Goal: Contribute content: Add original content to the website for others to see

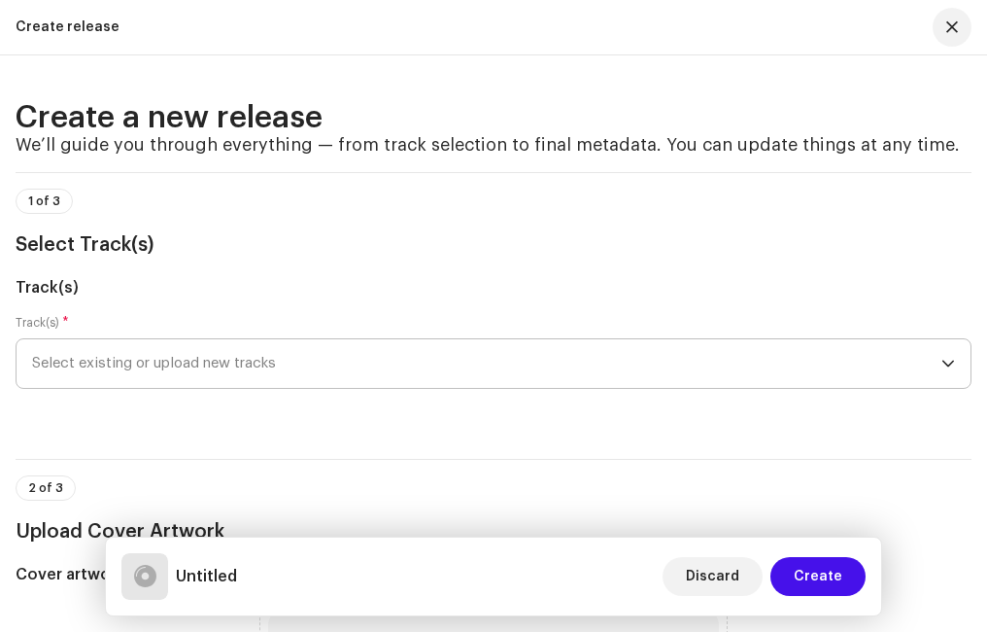
click at [949, 362] on icon "dropdown trigger" at bounding box center [949, 364] width 14 height 14
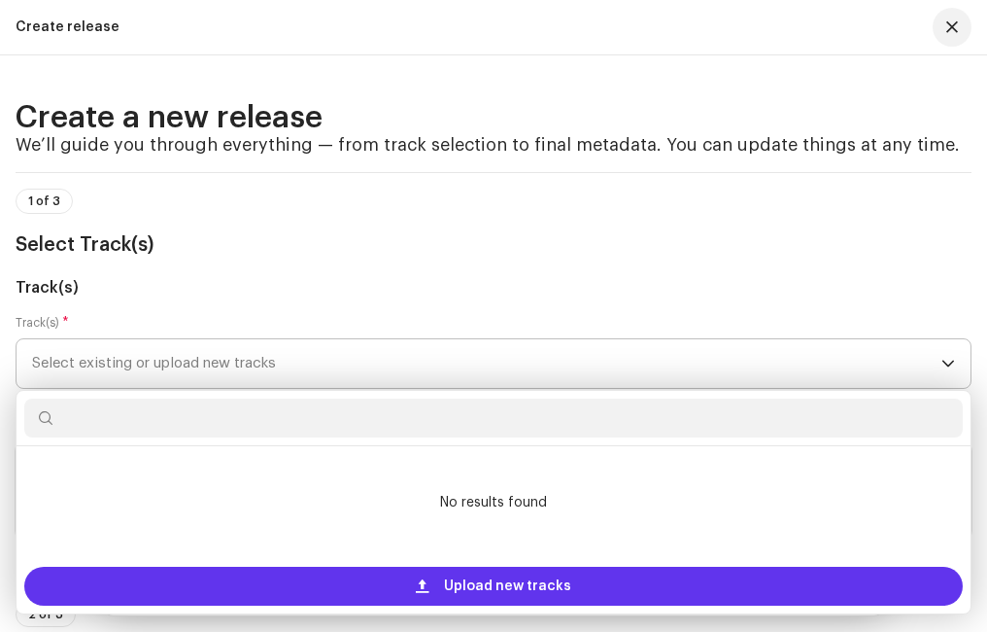
click at [428, 582] on span at bounding box center [422, 586] width 13 height 16
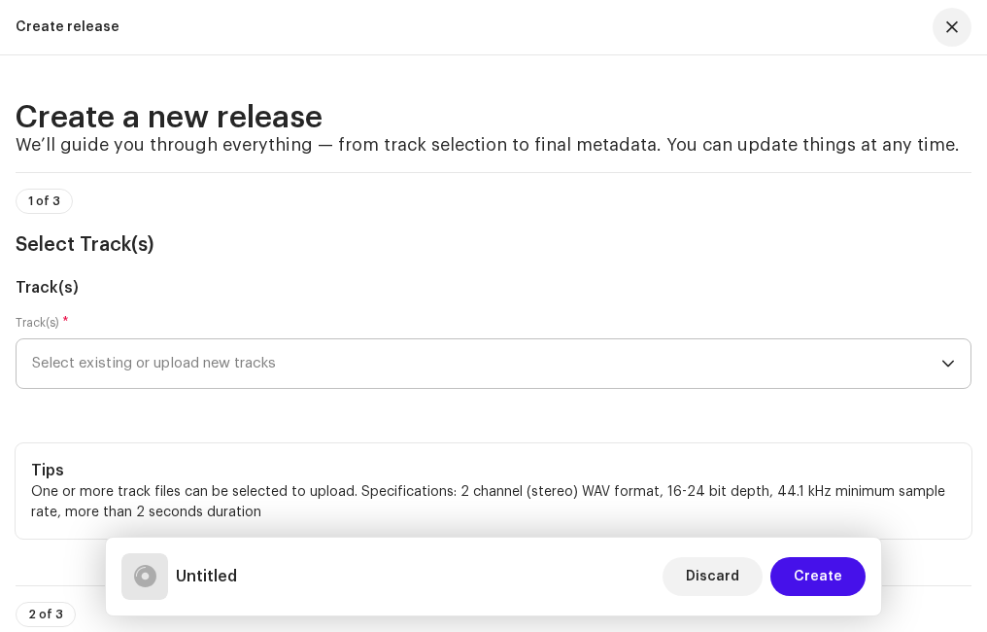
click at [945, 352] on div "dropdown trigger" at bounding box center [949, 363] width 14 height 49
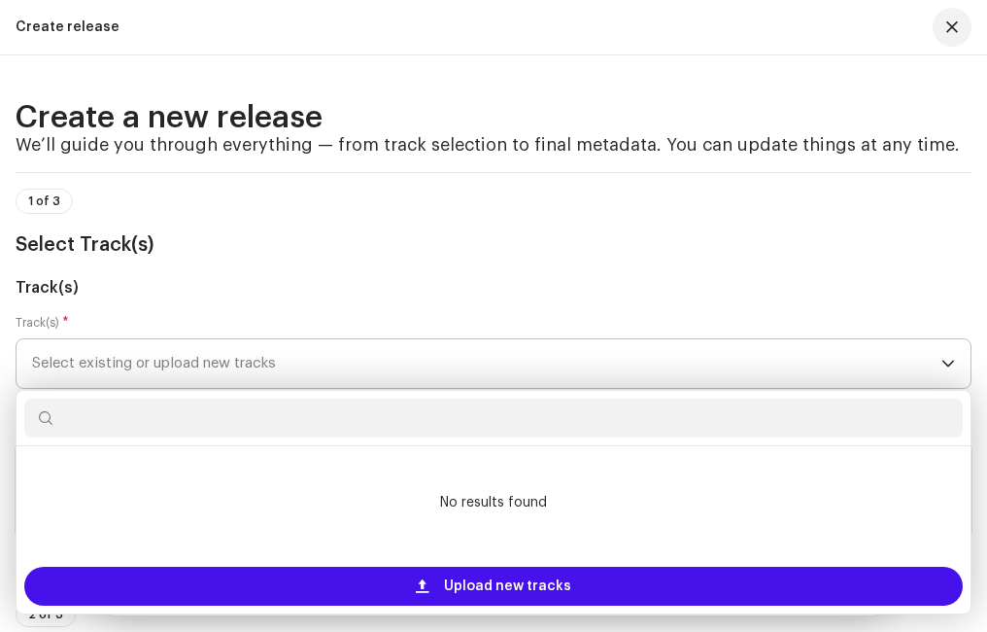
click at [580, 362] on span "Select existing or upload new tracks" at bounding box center [486, 363] width 909 height 49
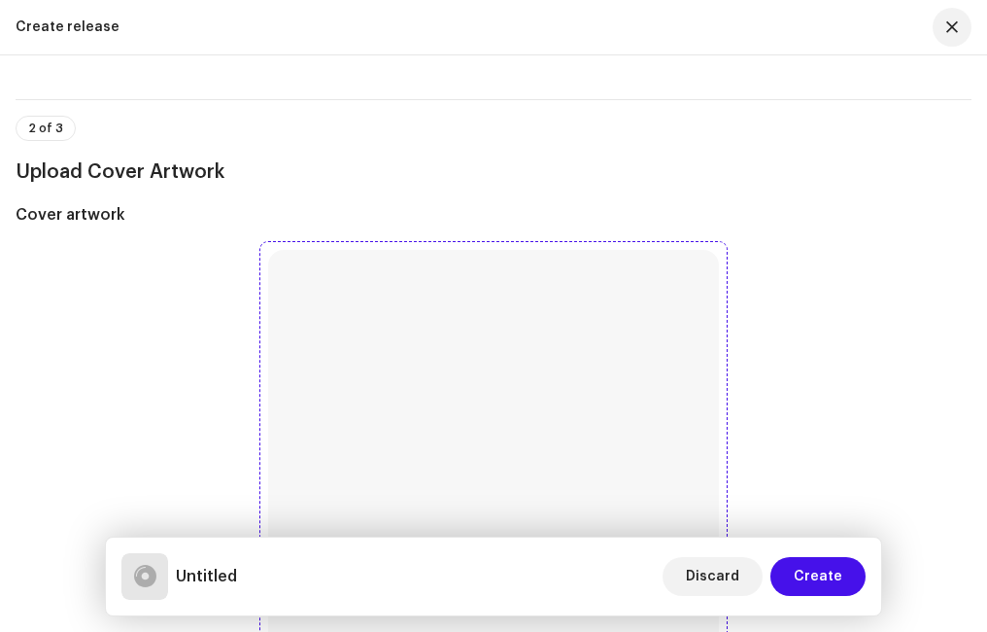
scroll to position [680, 0]
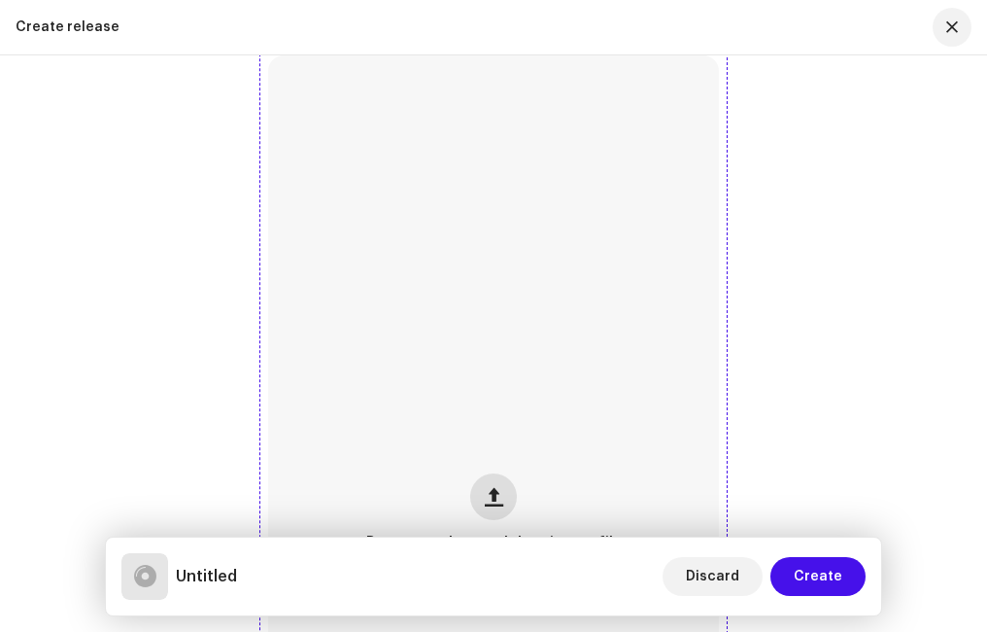
click at [494, 496] on span "button" at bounding box center [494, 497] width 18 height 16
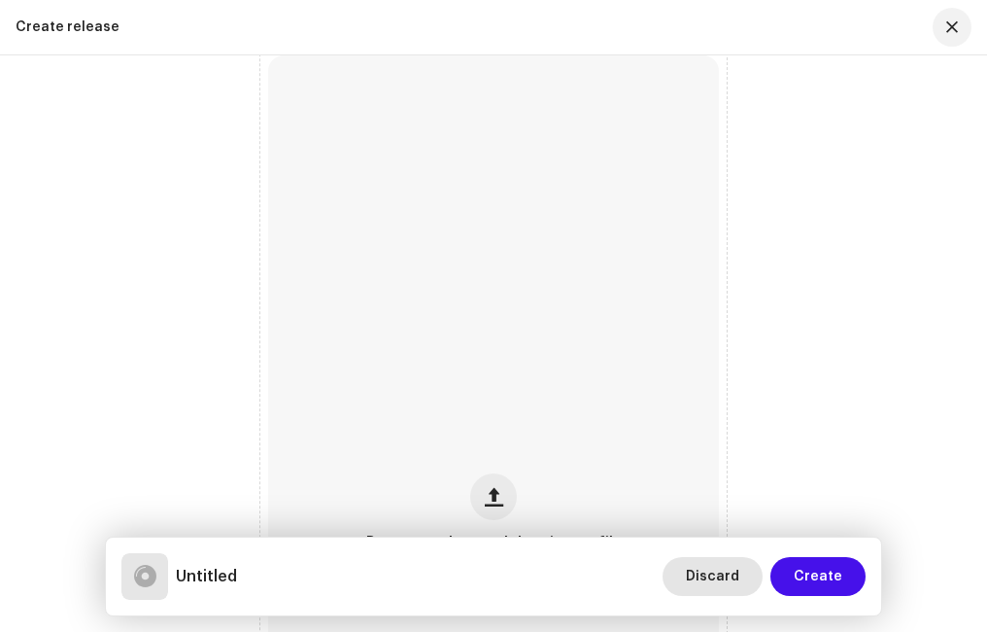
click at [714, 577] on span "Discard" at bounding box center [712, 576] width 53 height 39
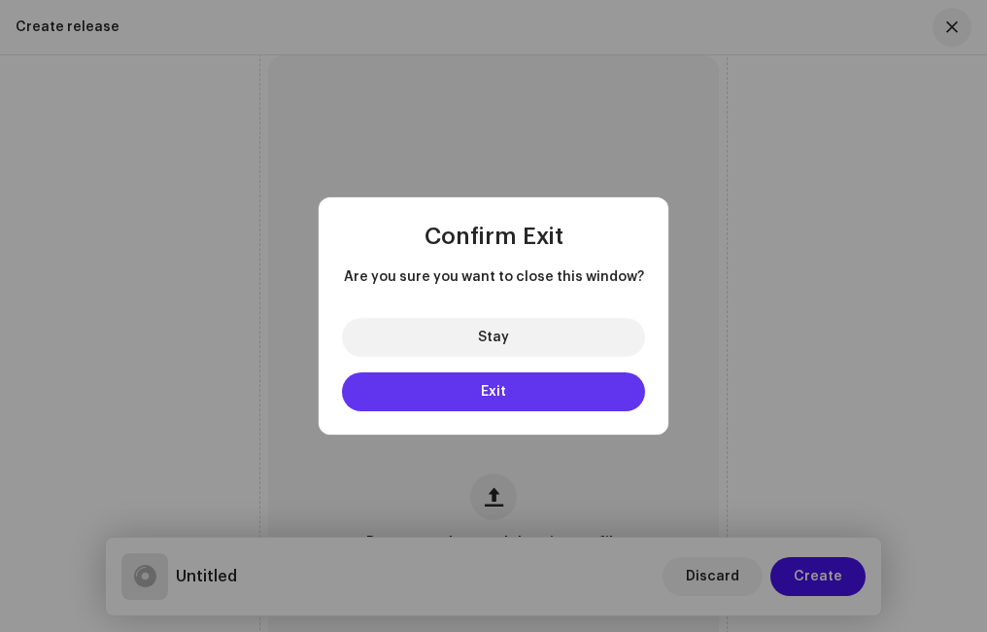
click at [482, 389] on span "Exit" at bounding box center [493, 392] width 25 height 14
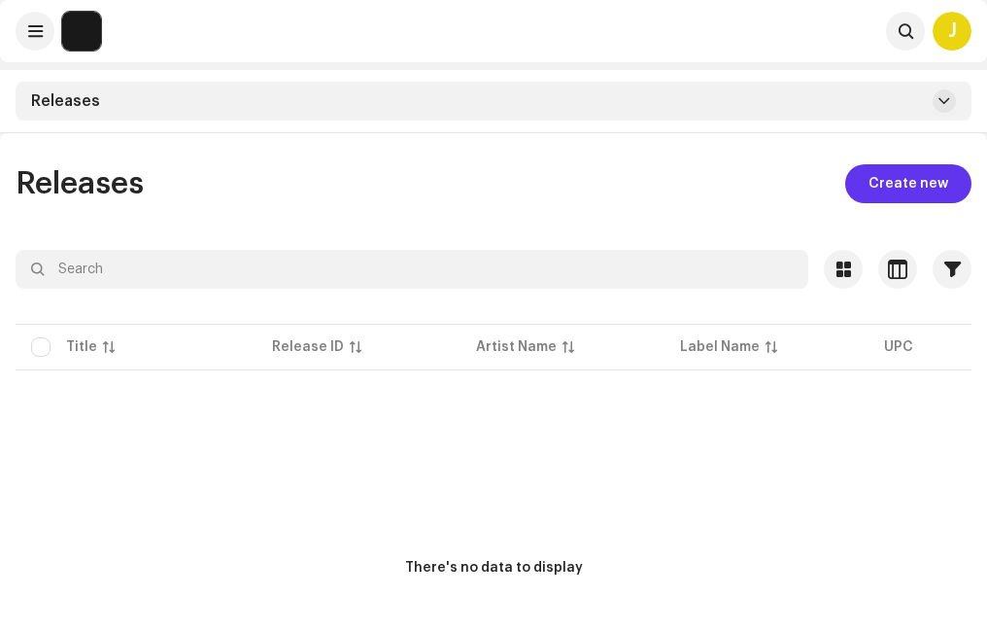
click at [908, 180] on span "Create new" at bounding box center [909, 183] width 80 height 39
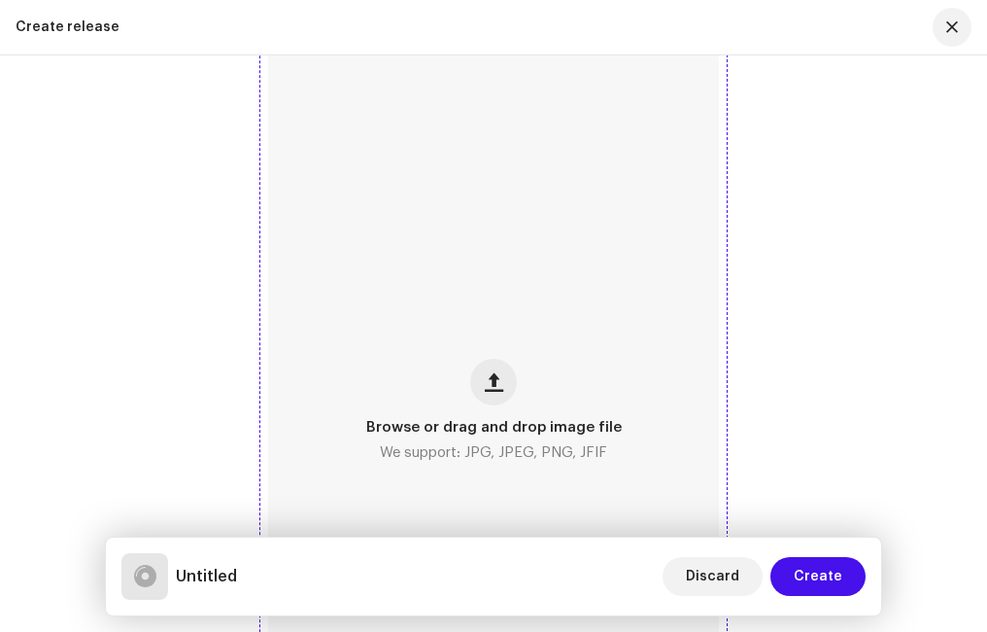
scroll to position [680, 0]
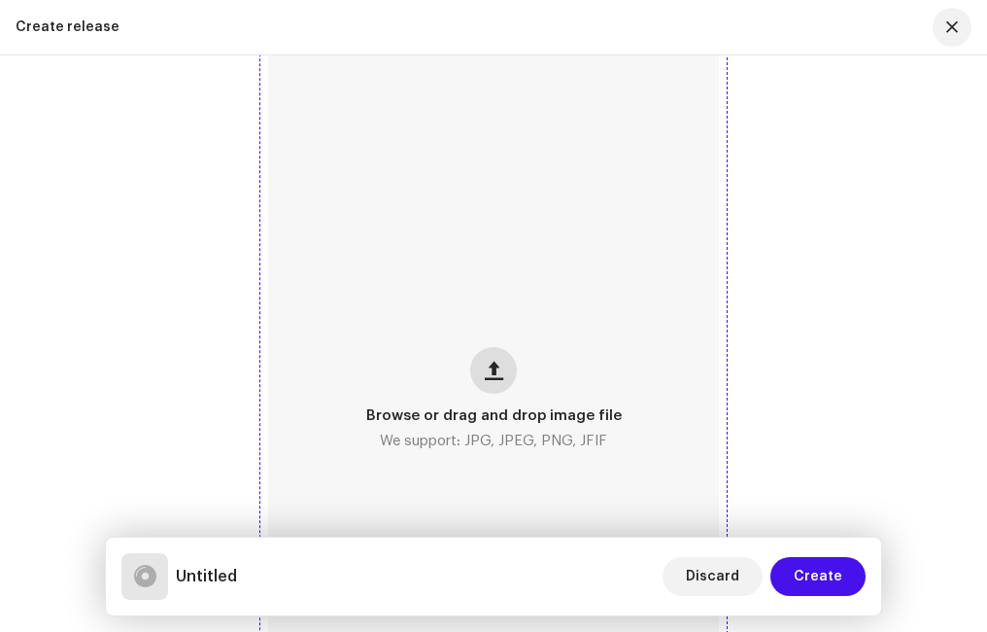
click at [494, 368] on span "button" at bounding box center [494, 370] width 18 height 16
